Goal: Find contact information

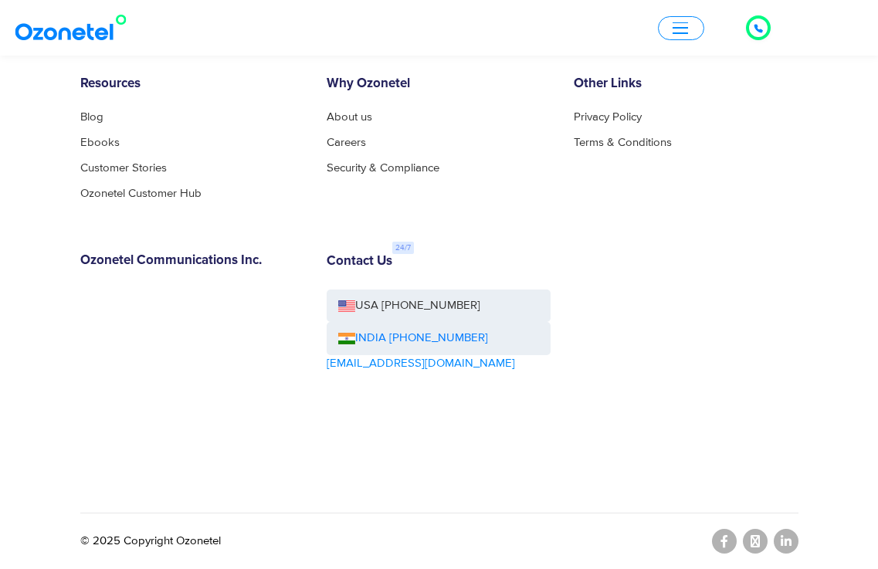
scroll to position [8729, 0]
click at [373, 263] on h6 "Contact Us" at bounding box center [360, 261] width 66 height 15
click at [416, 302] on link "USA [PHONE_NUMBER]" at bounding box center [439, 306] width 224 height 33
drag, startPoint x: 450, startPoint y: 366, endPoint x: 328, endPoint y: 371, distance: 121.4
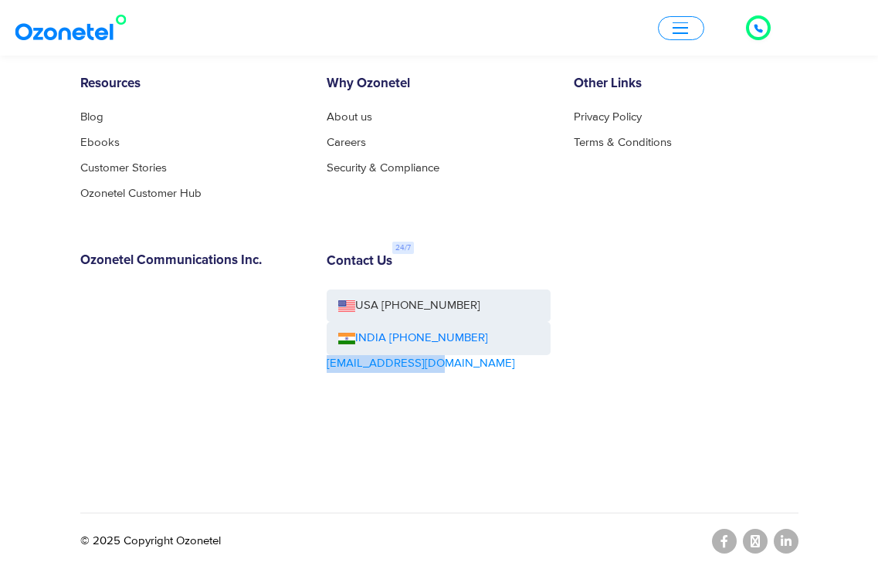
click at [328, 371] on div "Contact Us USA [PHONE_NUMBER] INDIA [PHONE_NUMBER] [EMAIL_ADDRESS][DOMAIN_NAME]" at bounding box center [438, 355] width 247 height 205
copy link "[EMAIL_ADDRESS][DOMAIN_NAME]"
click at [482, 304] on link "USA [PHONE_NUMBER]" at bounding box center [439, 306] width 224 height 33
click at [411, 303] on link "USA [PHONE_NUMBER]" at bounding box center [439, 306] width 224 height 33
click at [565, 349] on div "Products Call Center Solution Business Phone System HIPAA Compliant Call Center…" at bounding box center [440, 181] width 742 height 665
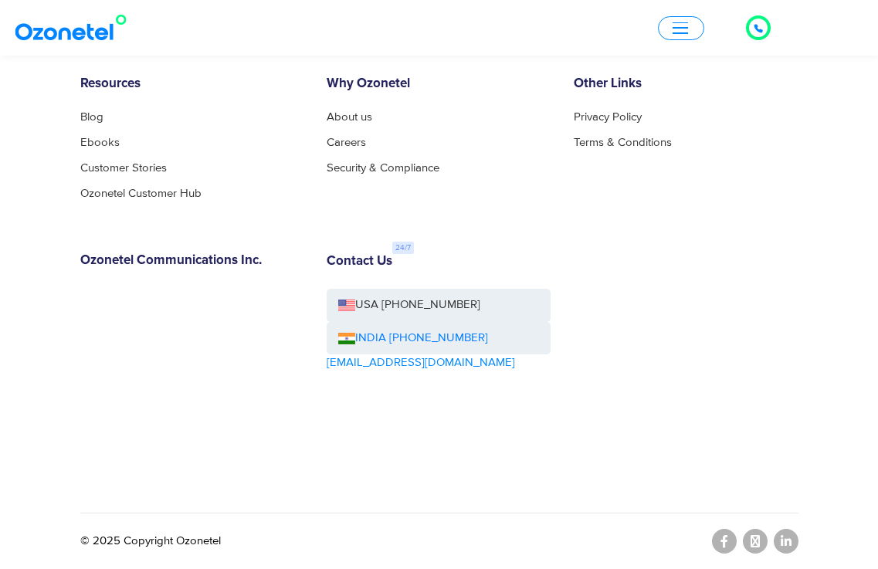
scroll to position [8729, 0]
click at [698, 232] on div "Products Call Center Solution Business Phone System HIPAA Compliant Call Center…" at bounding box center [440, 180] width 742 height 665
